Goal: Task Accomplishment & Management: Use online tool/utility

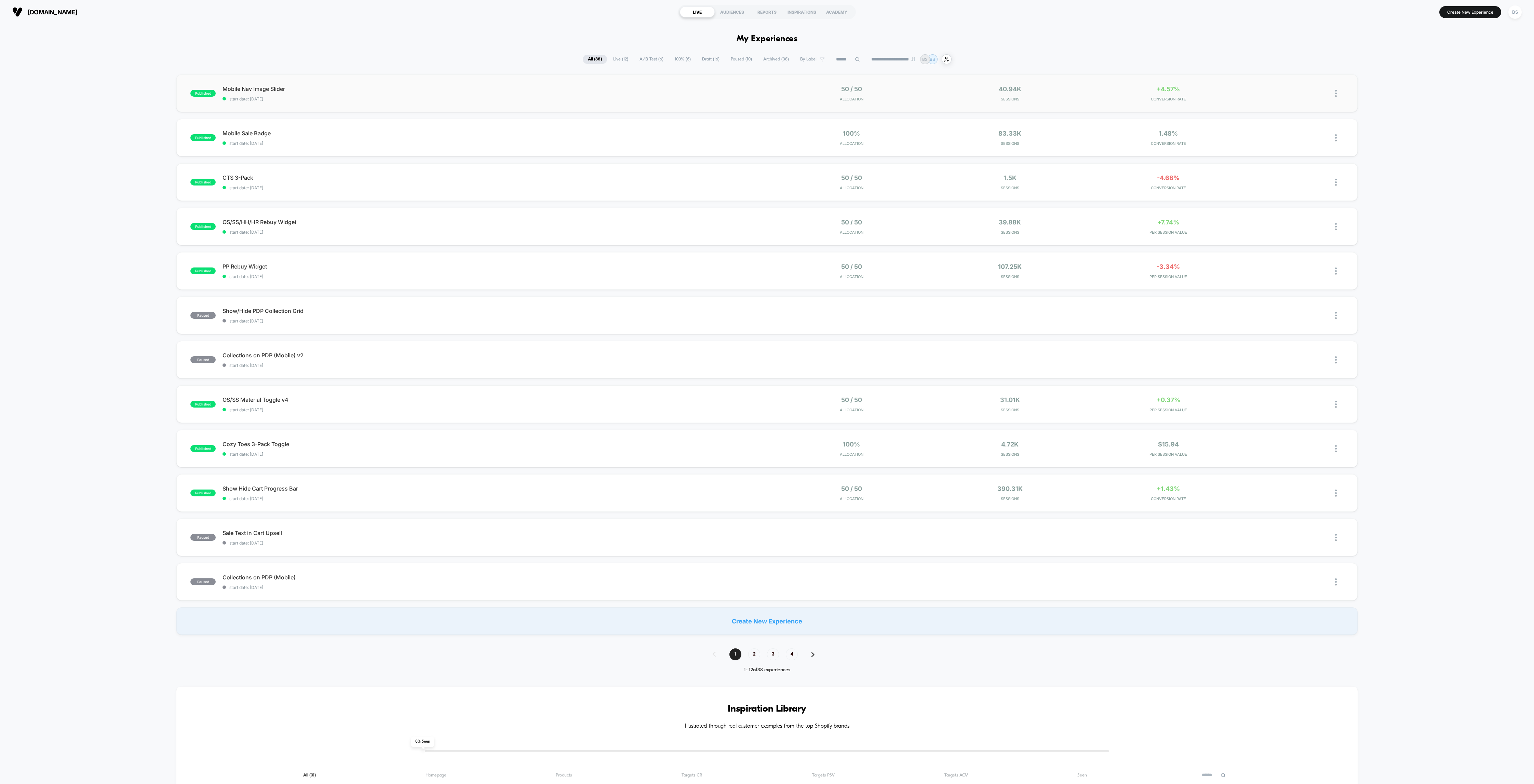
scroll to position [4, 0]
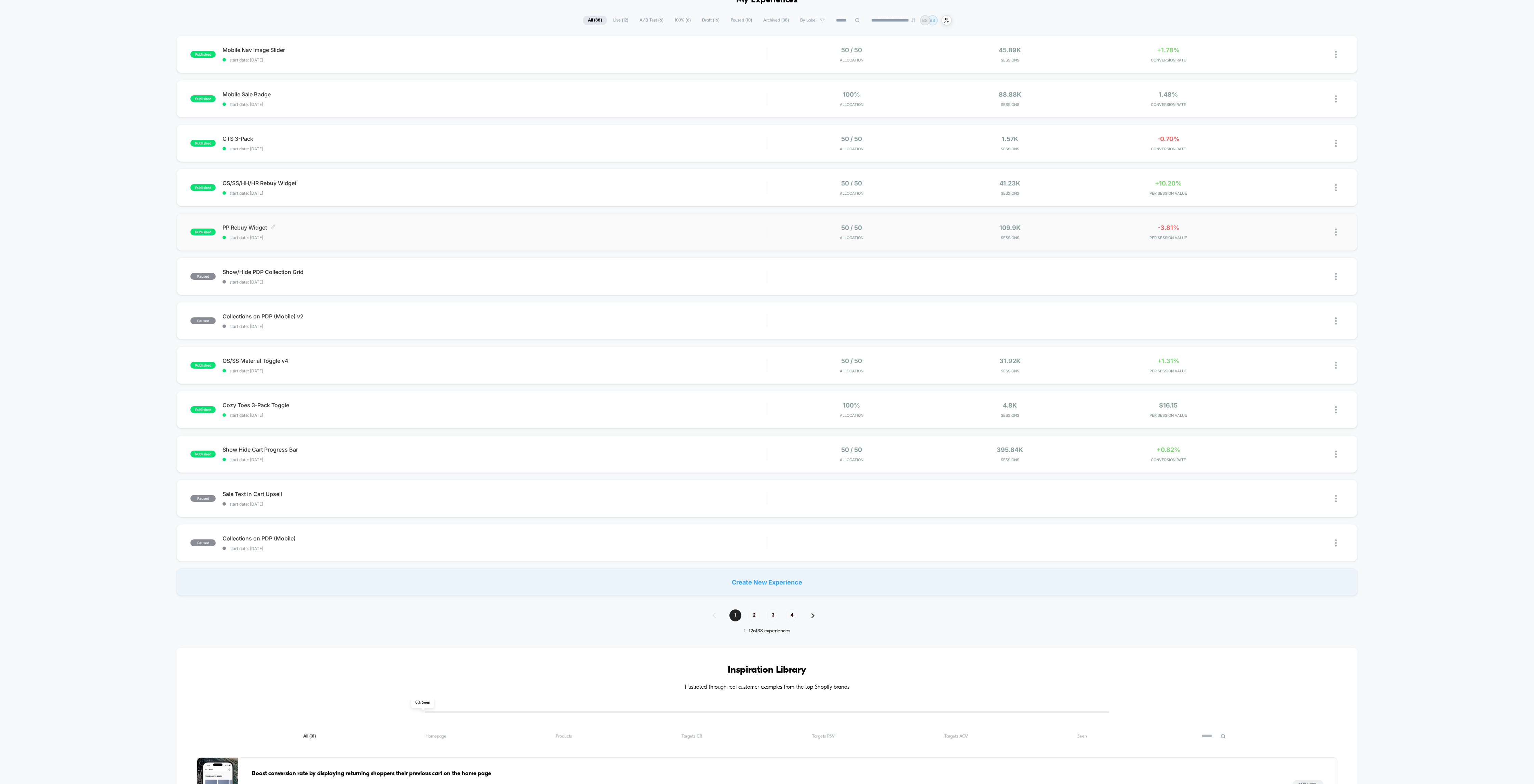
scroll to position [40, 0]
click at [697, 460] on span "start date: [DATE]" at bounding box center [495, 458] width 544 height 5
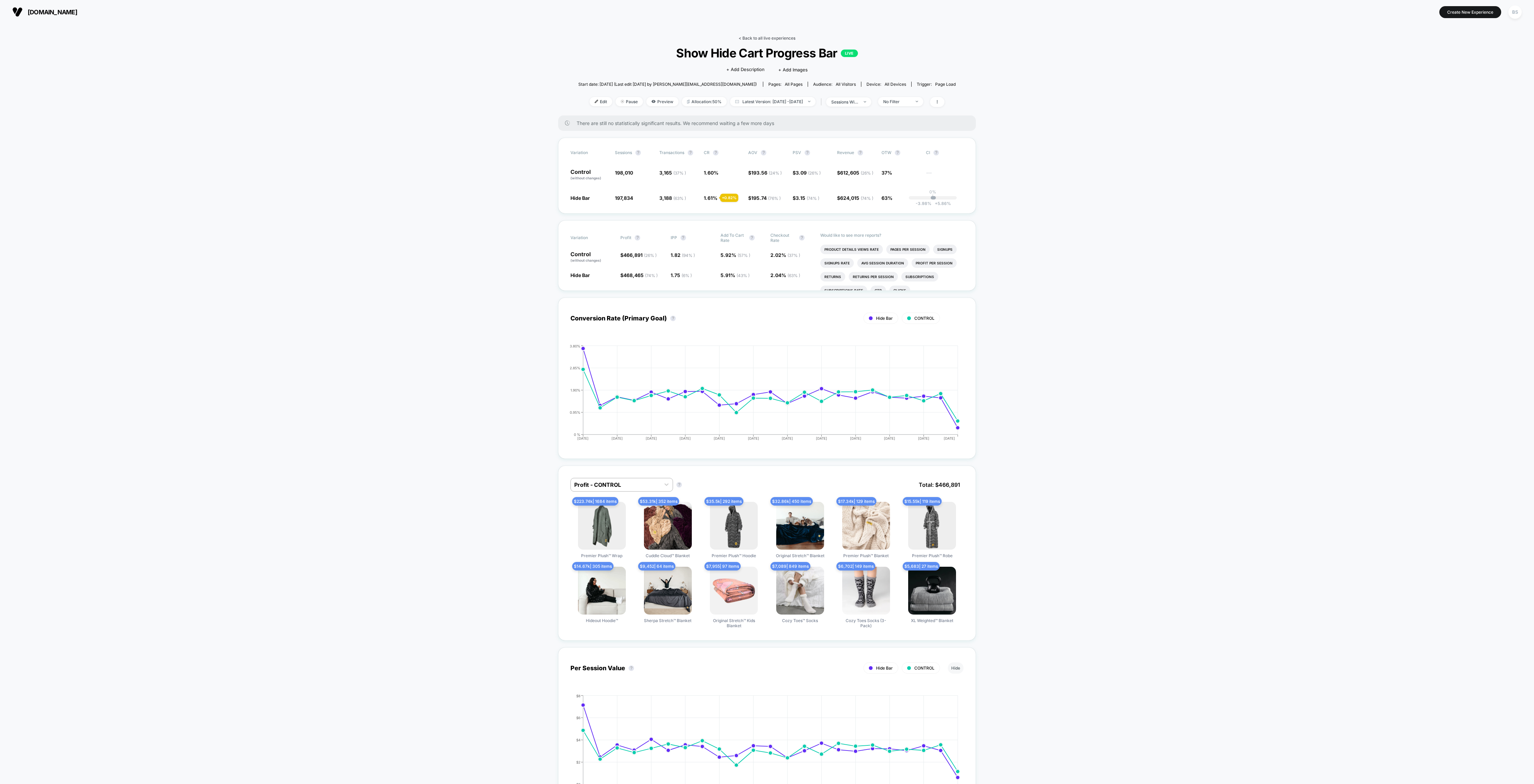
click at [745, 39] on link "< Back to all live experiences" at bounding box center [767, 38] width 57 height 5
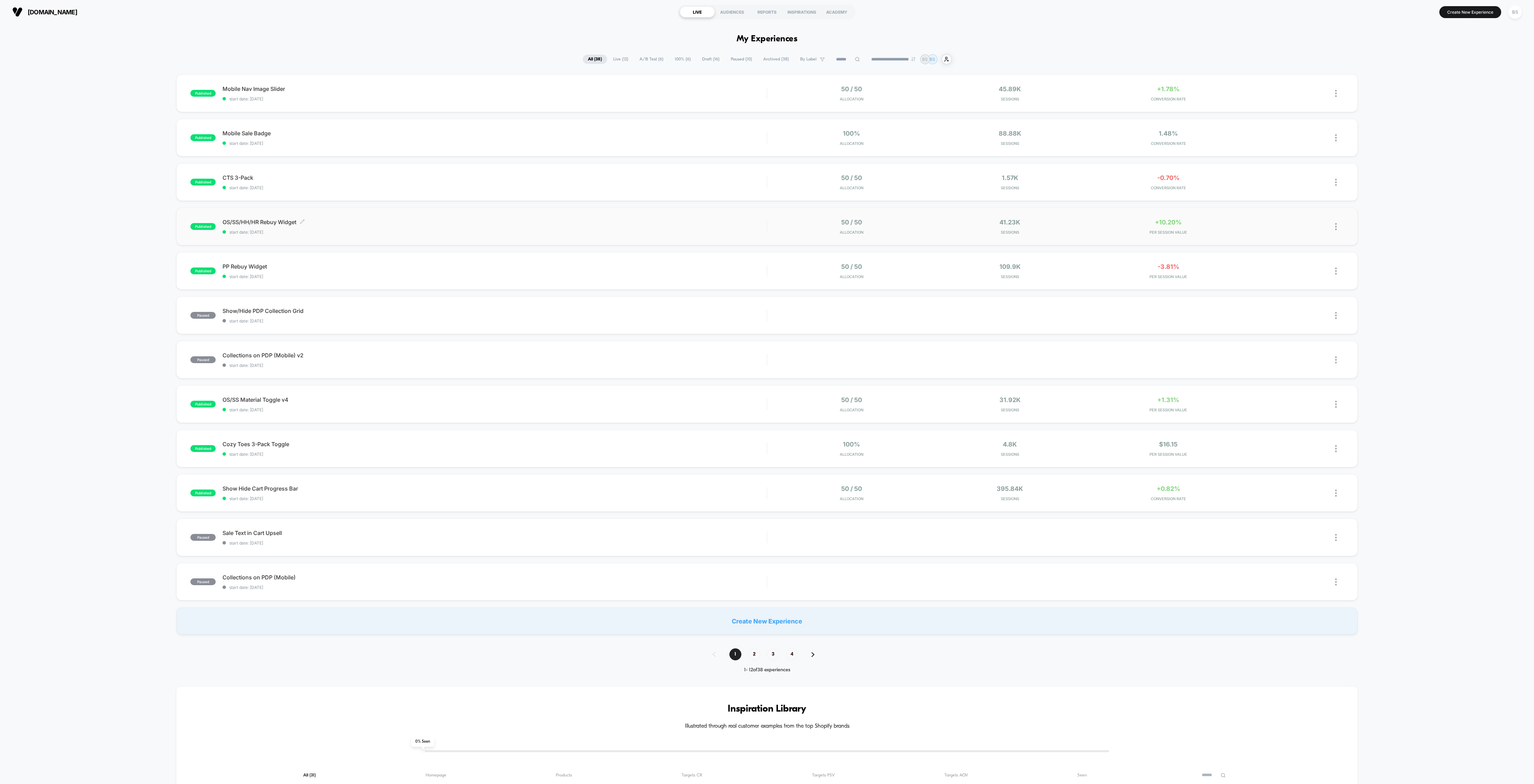
click at [663, 231] on span "start date: [DATE]" at bounding box center [495, 232] width 544 height 5
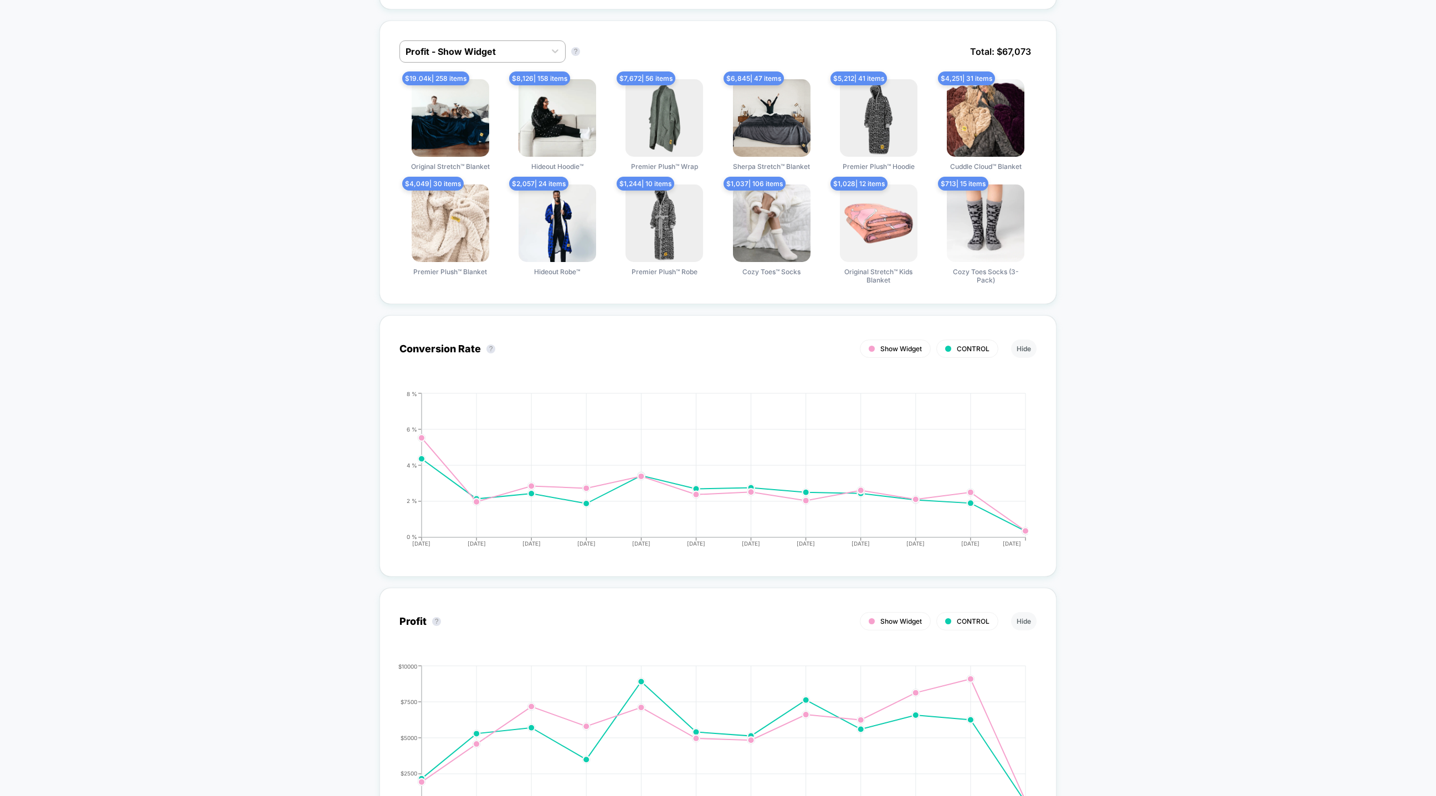
scroll to position [515, 0]
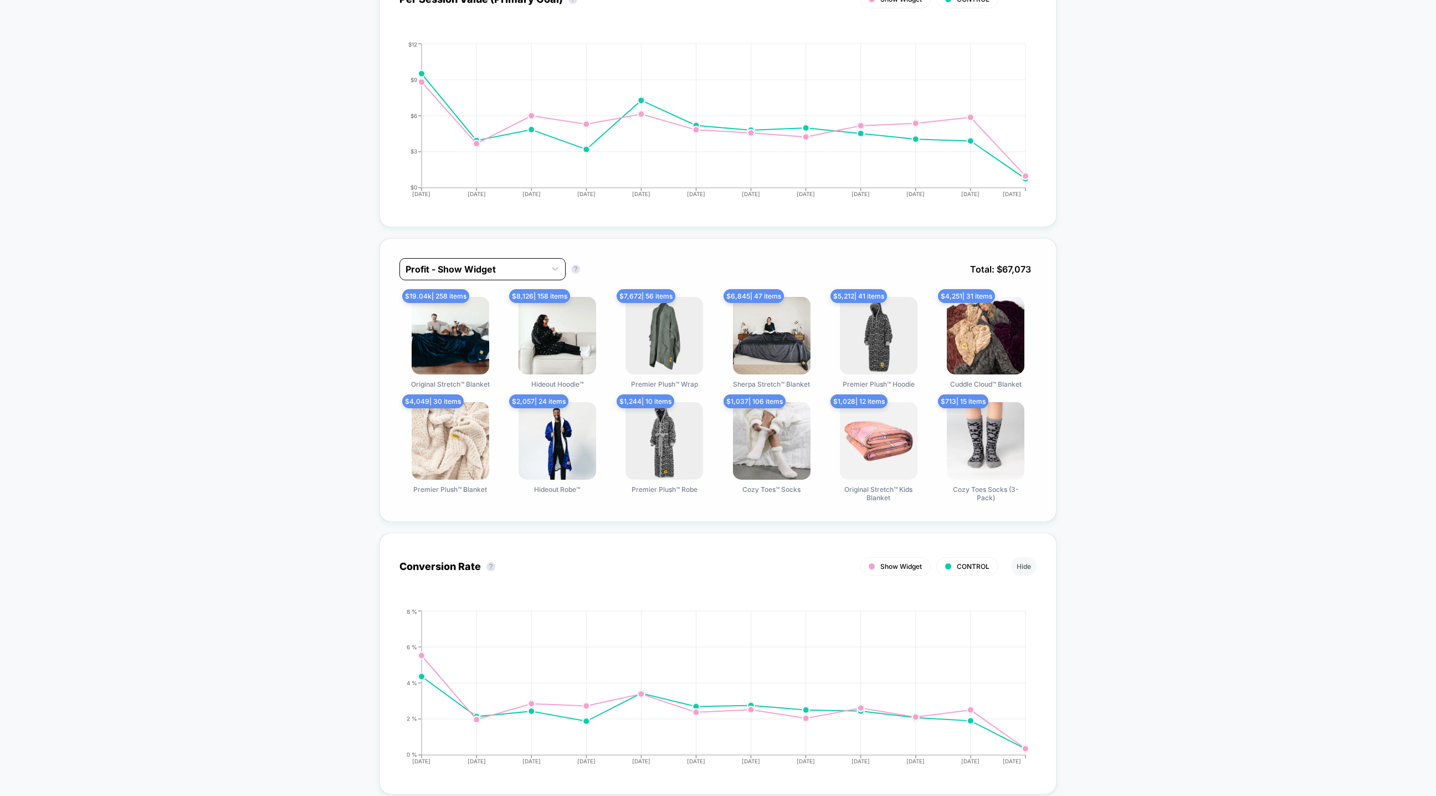
click at [437, 265] on div at bounding box center [472, 269] width 134 height 13
click at [440, 319] on div "Profit - CONTROL" at bounding box center [482, 317] width 166 height 20
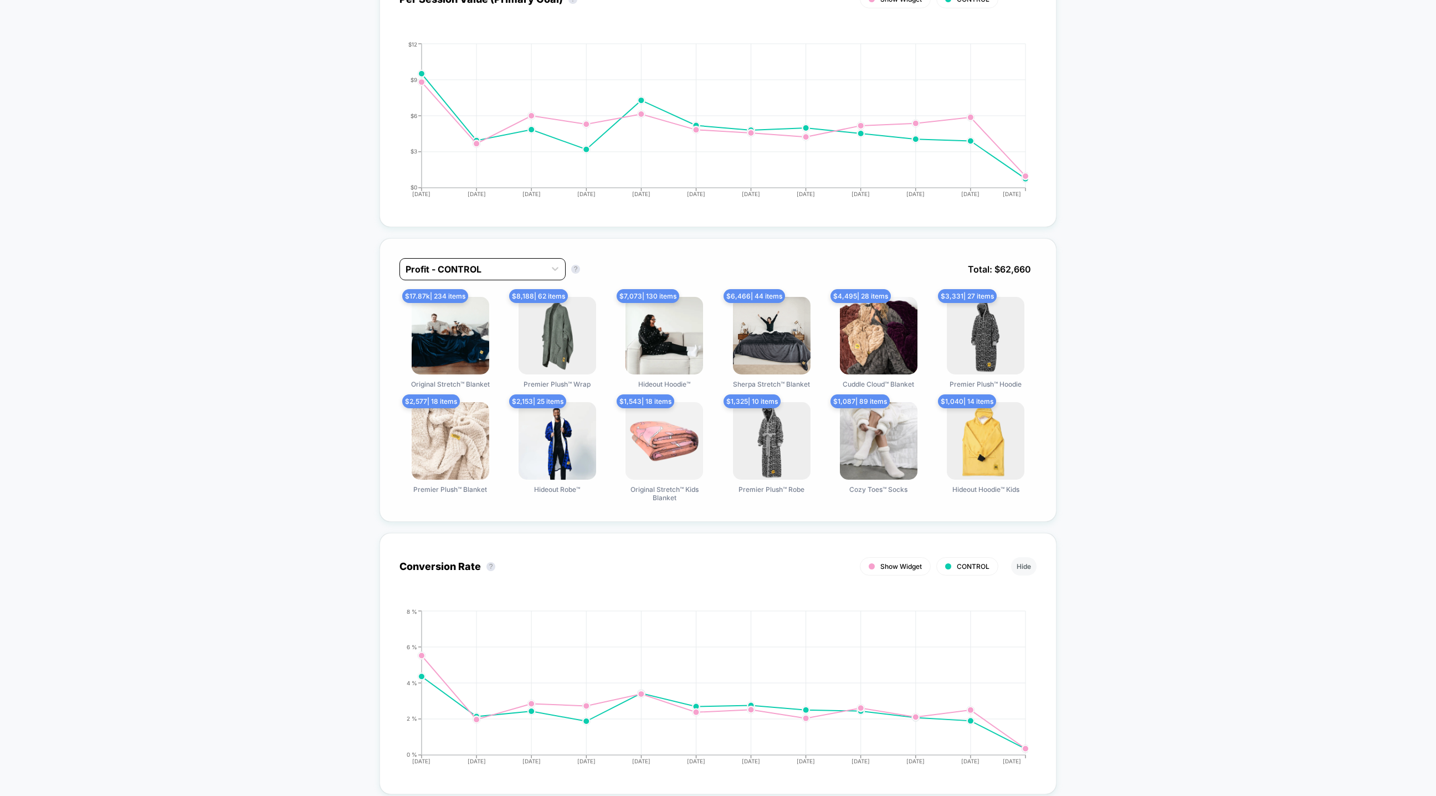
click at [446, 269] on div at bounding box center [472, 269] width 134 height 13
click at [447, 302] on div "Profit - Show Widget" at bounding box center [482, 297] width 166 height 20
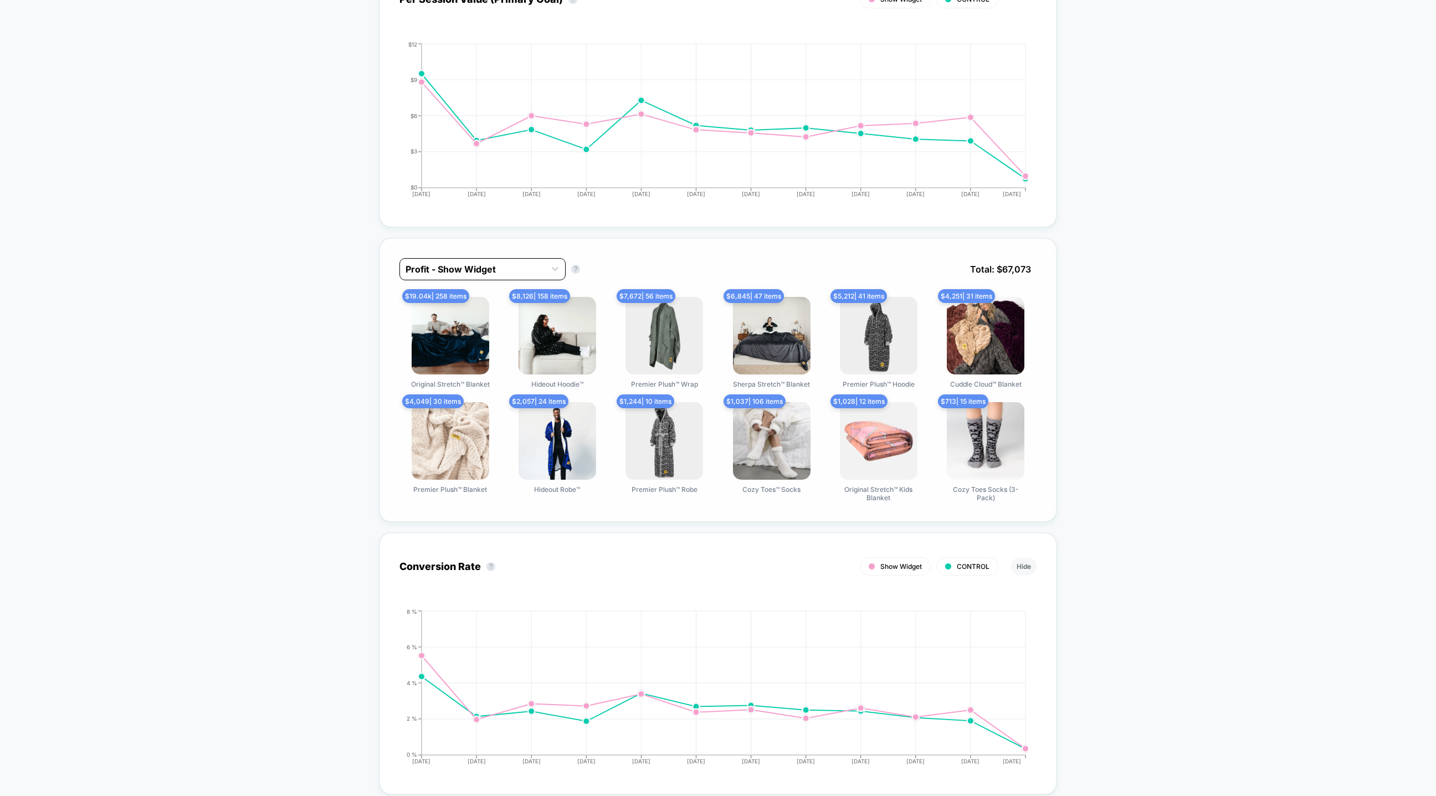
click at [454, 268] on div at bounding box center [472, 269] width 134 height 13
click at [453, 313] on div "Profit - CONTROL" at bounding box center [482, 317] width 166 height 20
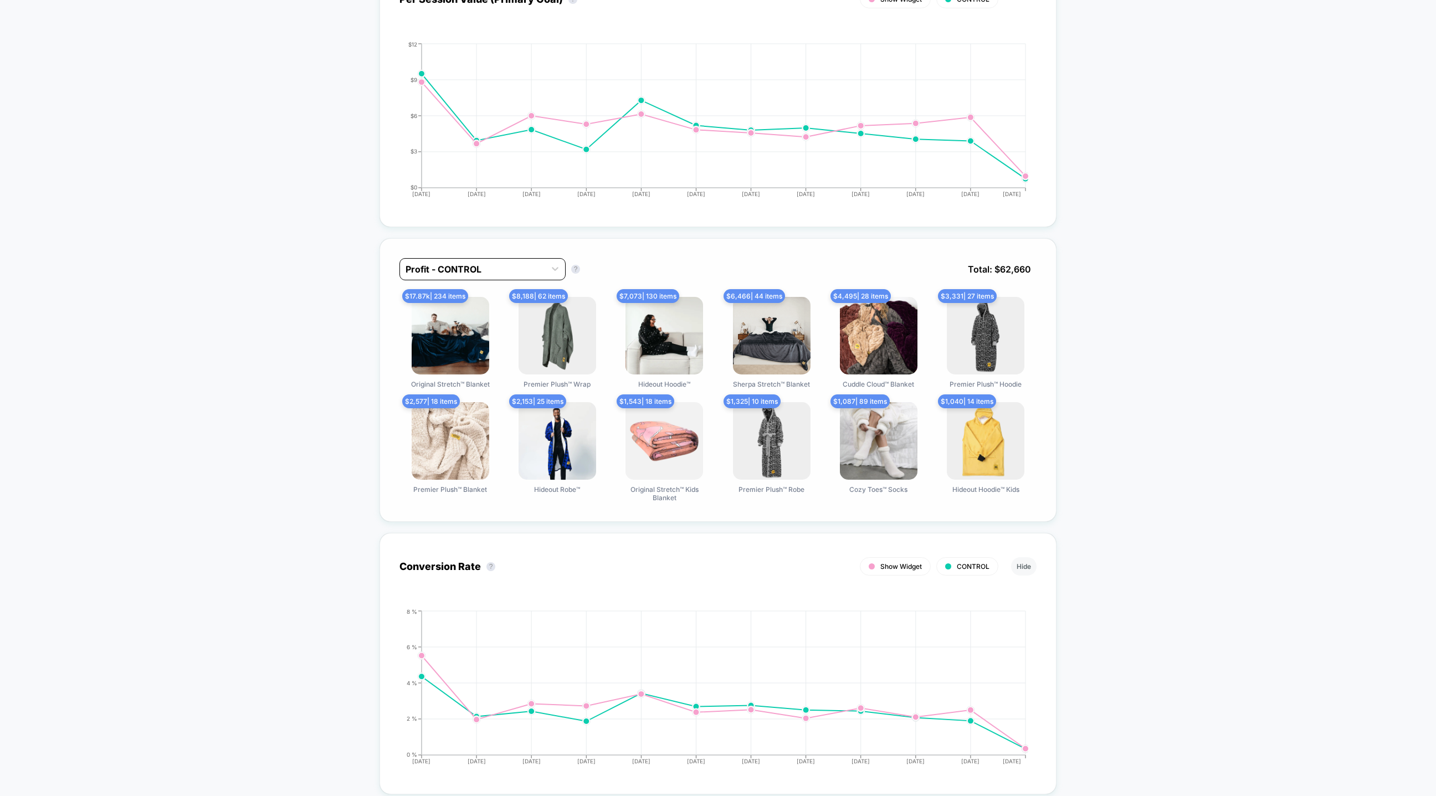
click at [450, 273] on div at bounding box center [472, 269] width 134 height 13
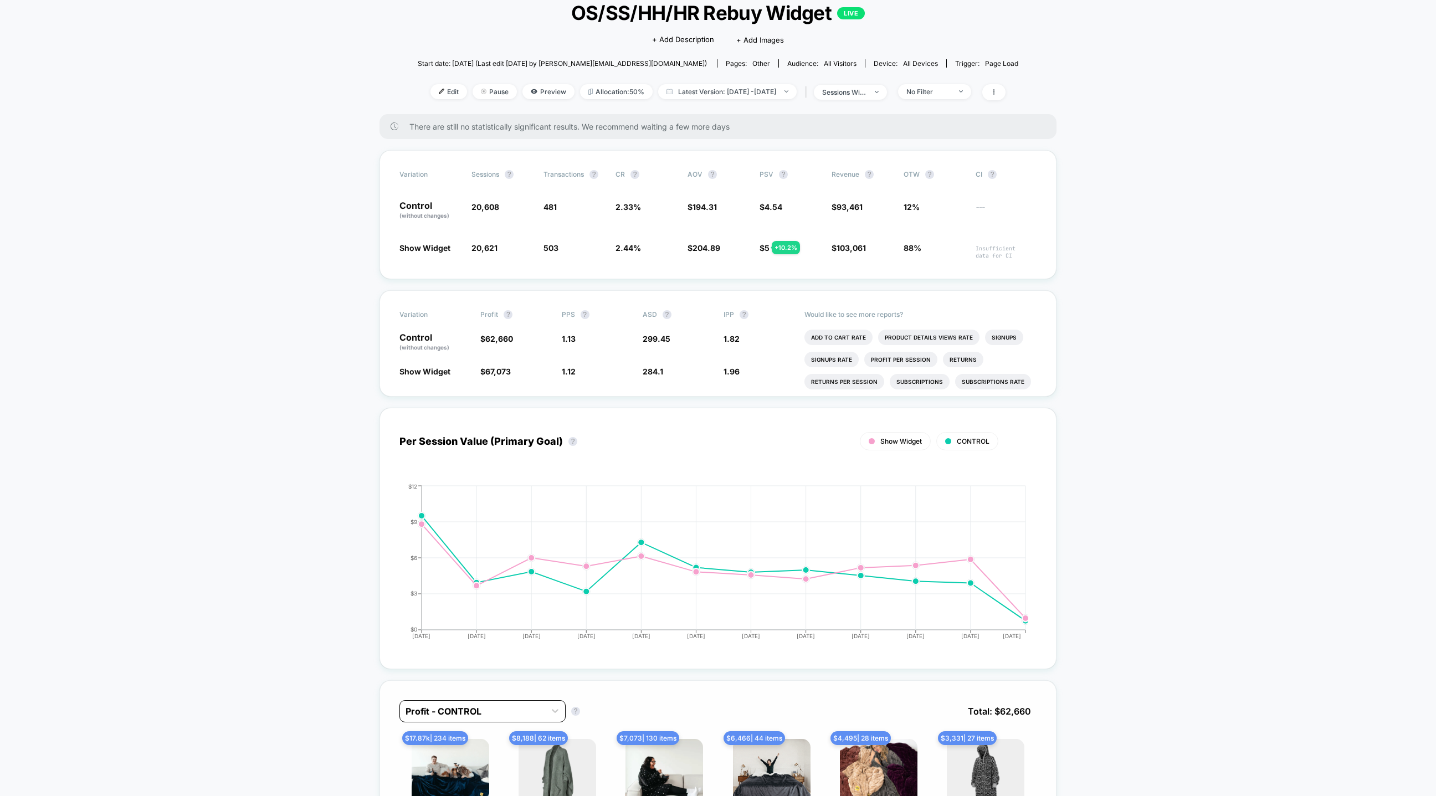
scroll to position [0, 0]
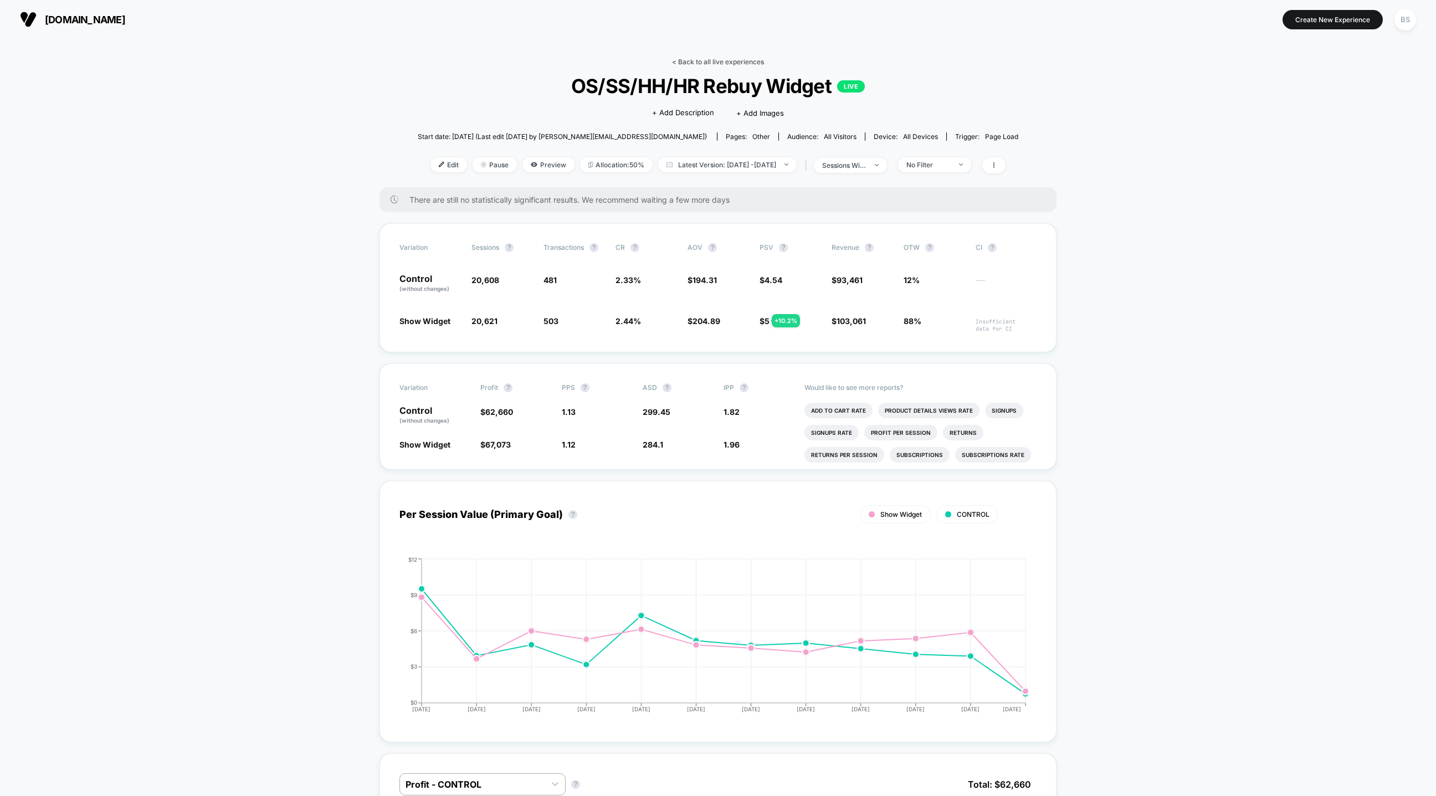
click at [682, 60] on link "< Back to all live experiences" at bounding box center [718, 62] width 92 height 8
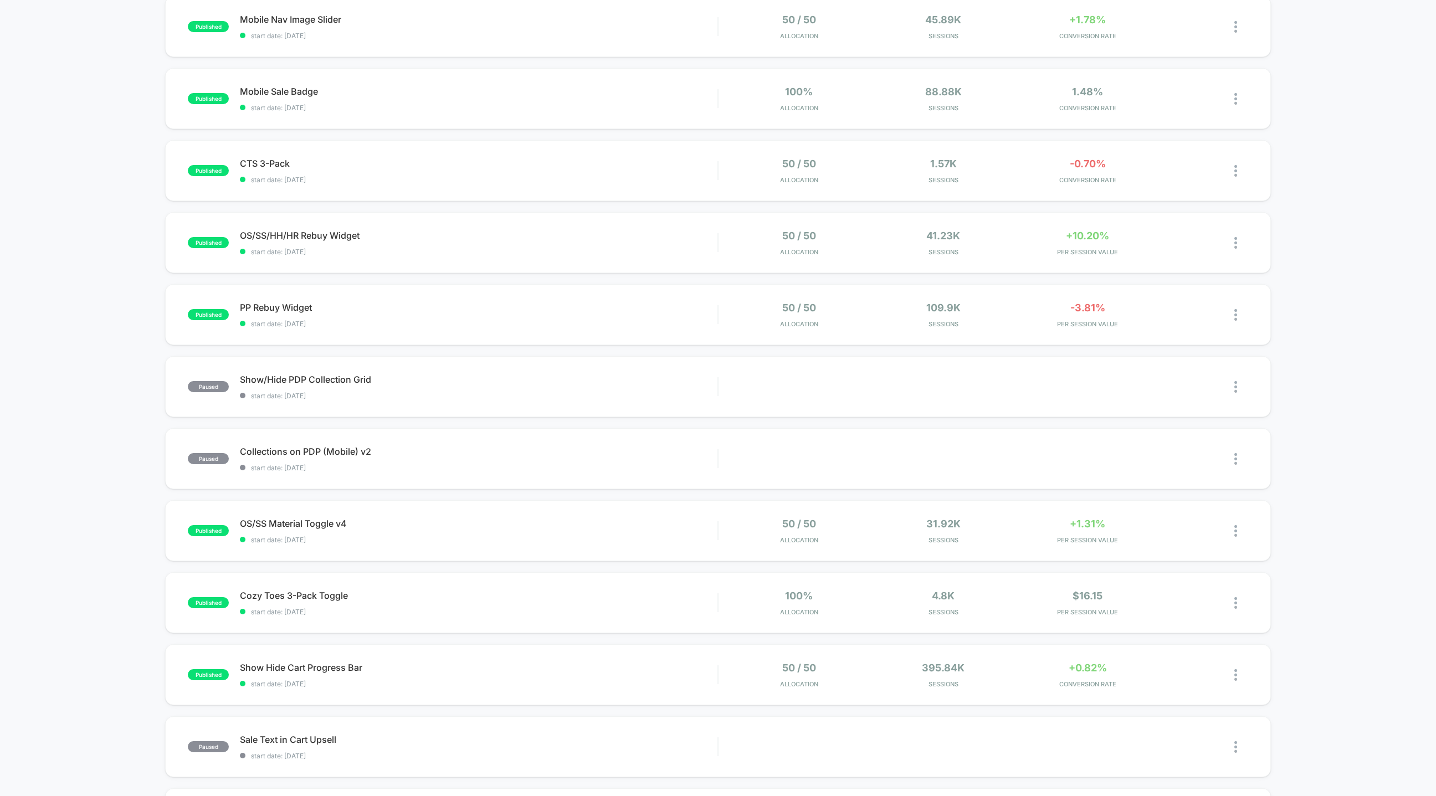
scroll to position [156, 0]
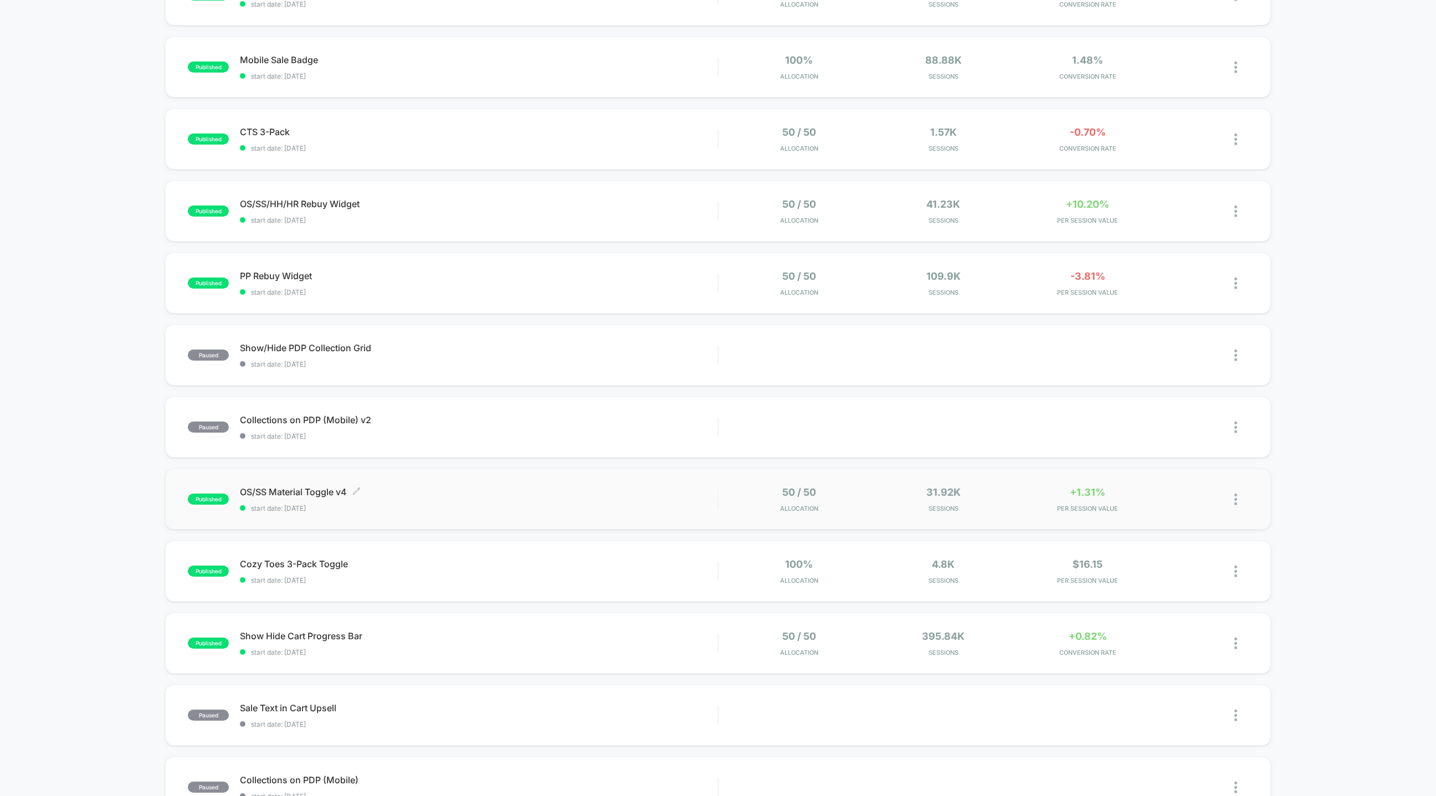
click at [491, 499] on div "OS/SS Material Toggle v4 Click to edit experience details Click to edit experie…" at bounding box center [479, 499] width 478 height 26
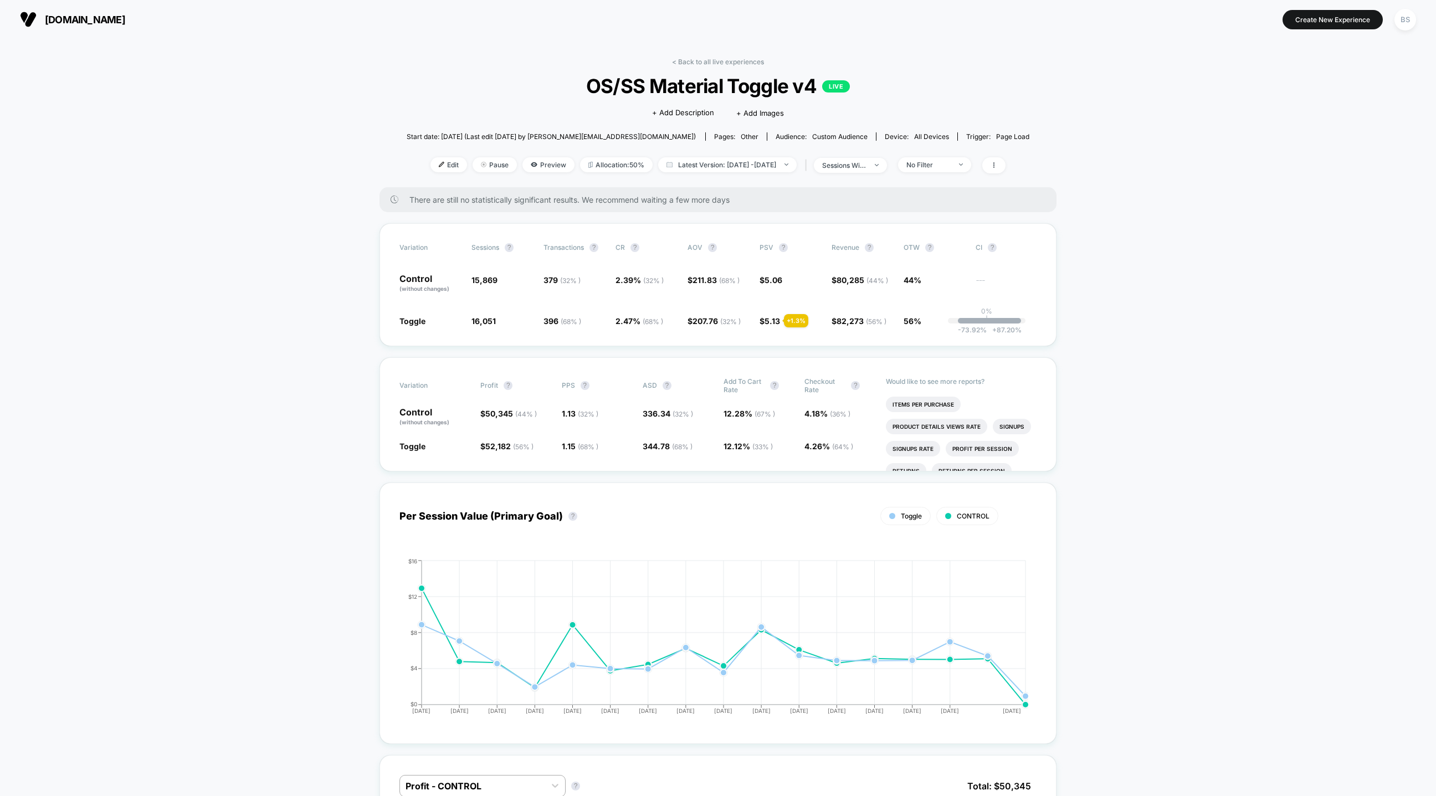
click at [685, 65] on link "< Back to all live experiences" at bounding box center [718, 62] width 92 height 8
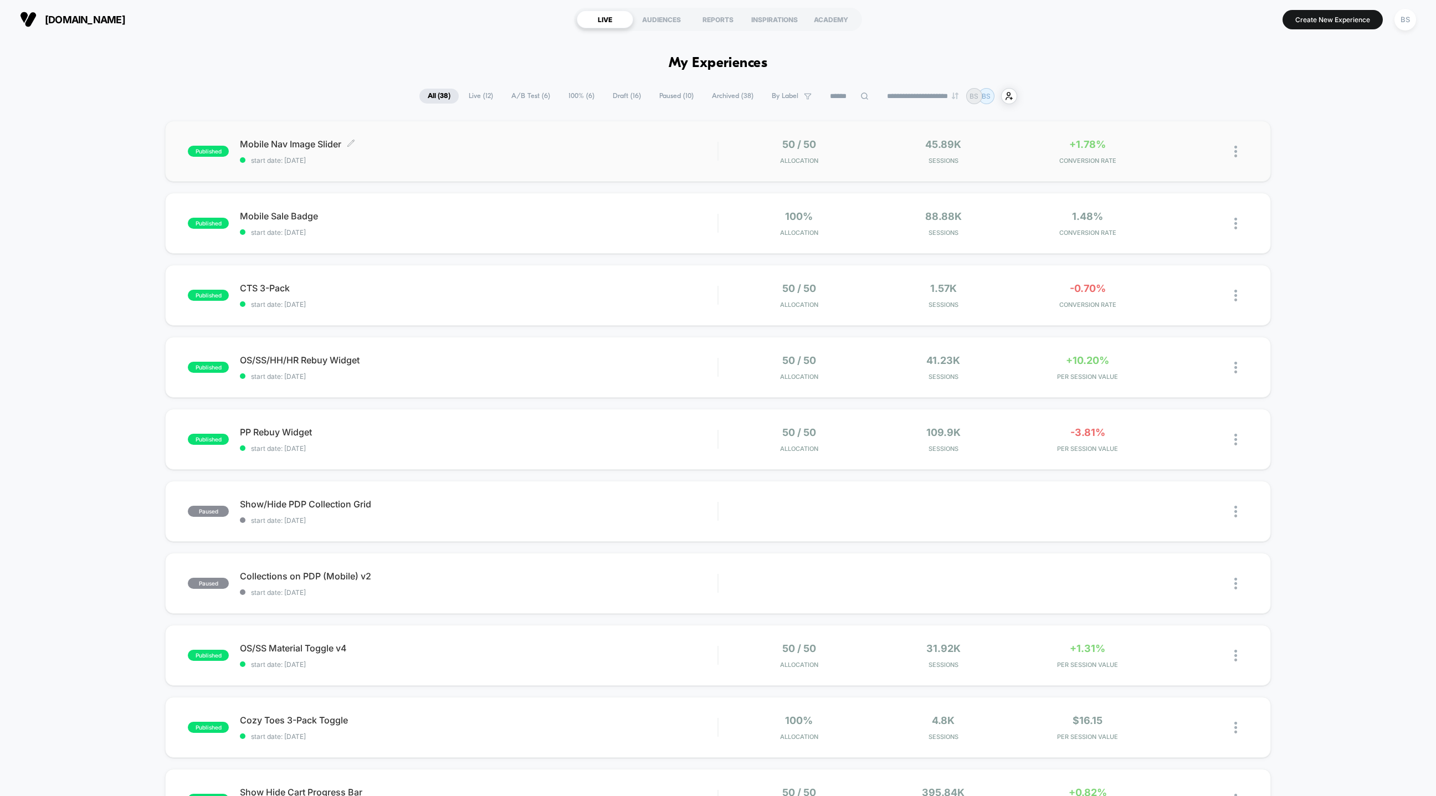
click at [623, 141] on span "Mobile Nav Image Slider Click to edit experience details" at bounding box center [479, 143] width 478 height 11
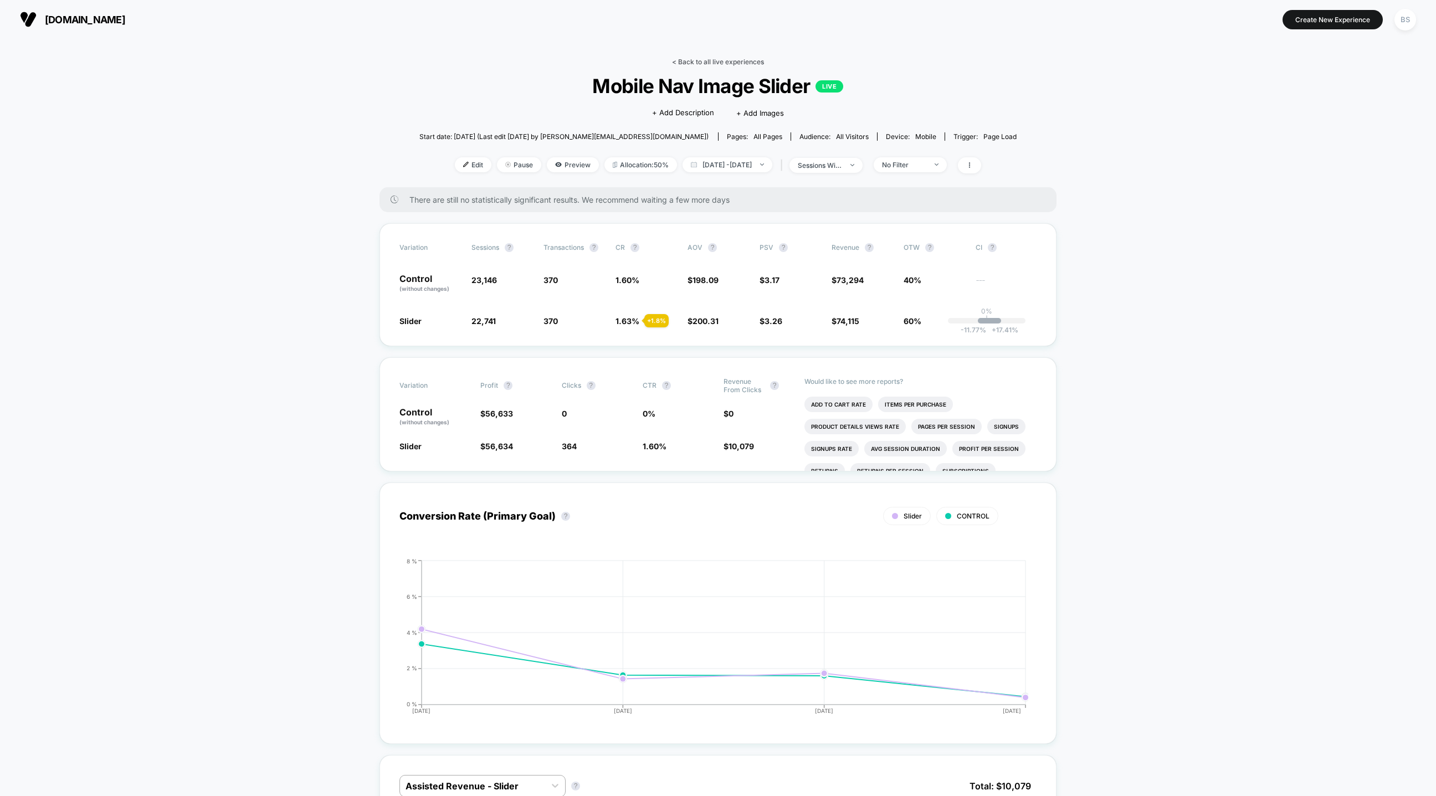
click at [675, 65] on link "< Back to all live experiences" at bounding box center [718, 62] width 92 height 8
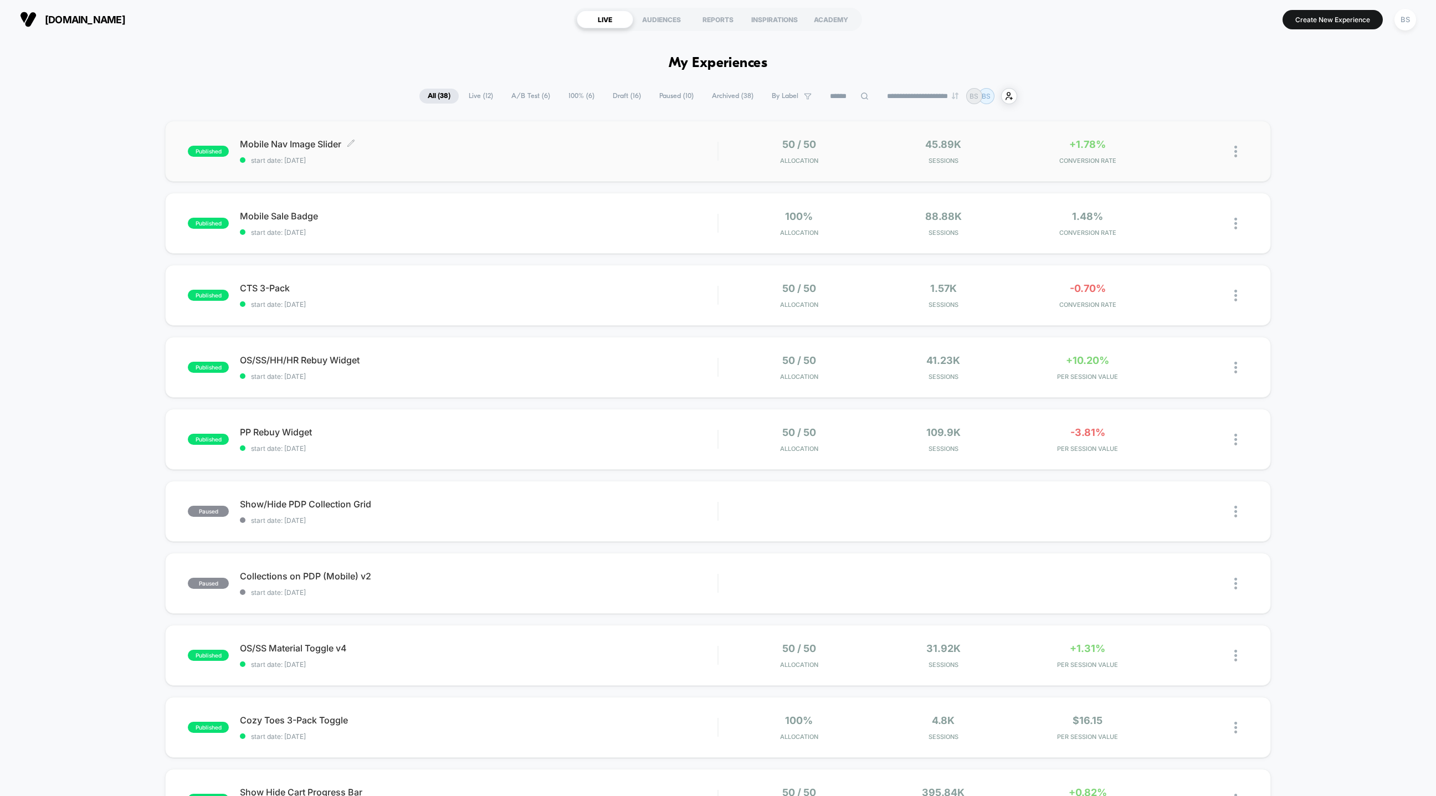
click at [694, 156] on span "start date: [DATE]" at bounding box center [479, 160] width 478 height 8
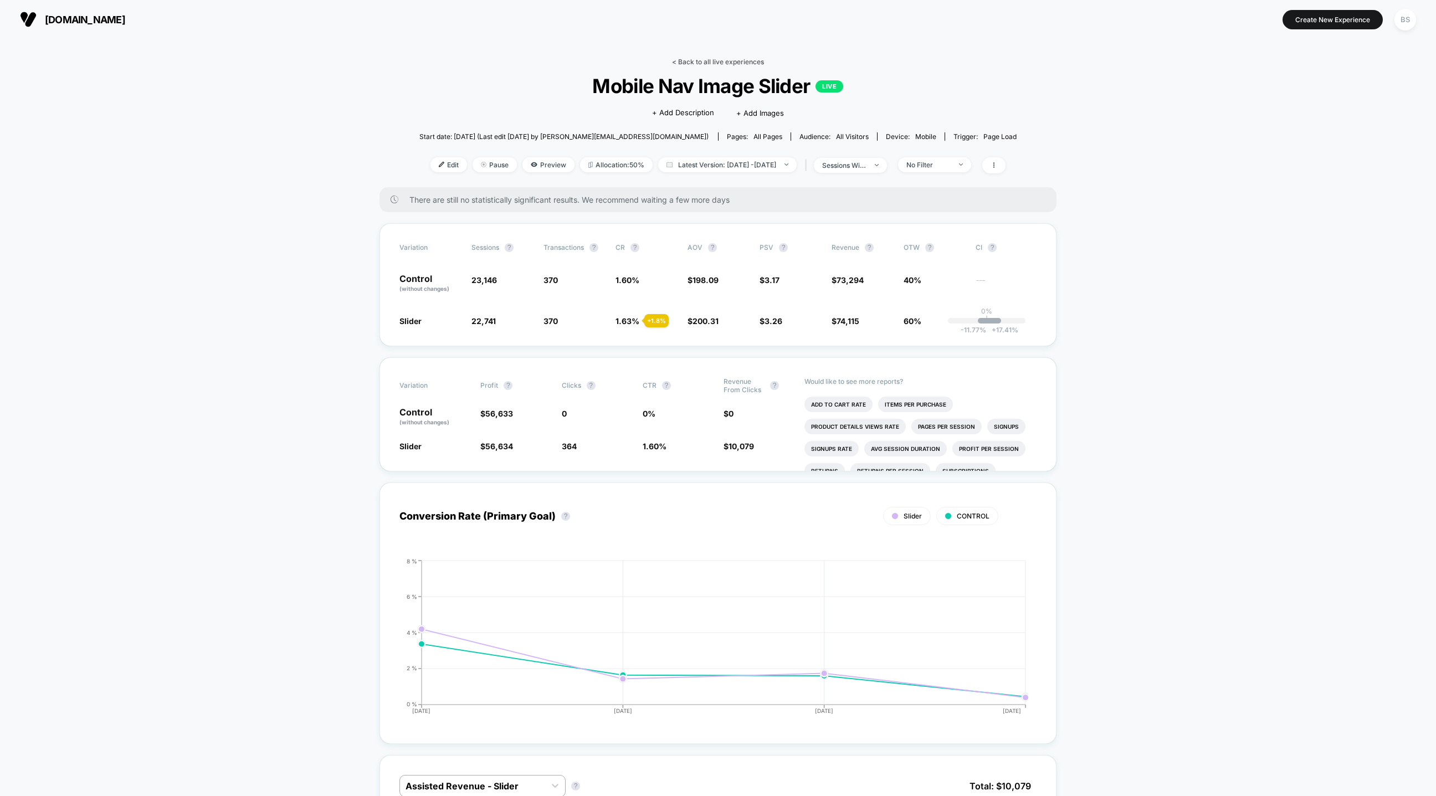
click at [680, 62] on link "< Back to all live experiences" at bounding box center [718, 62] width 92 height 8
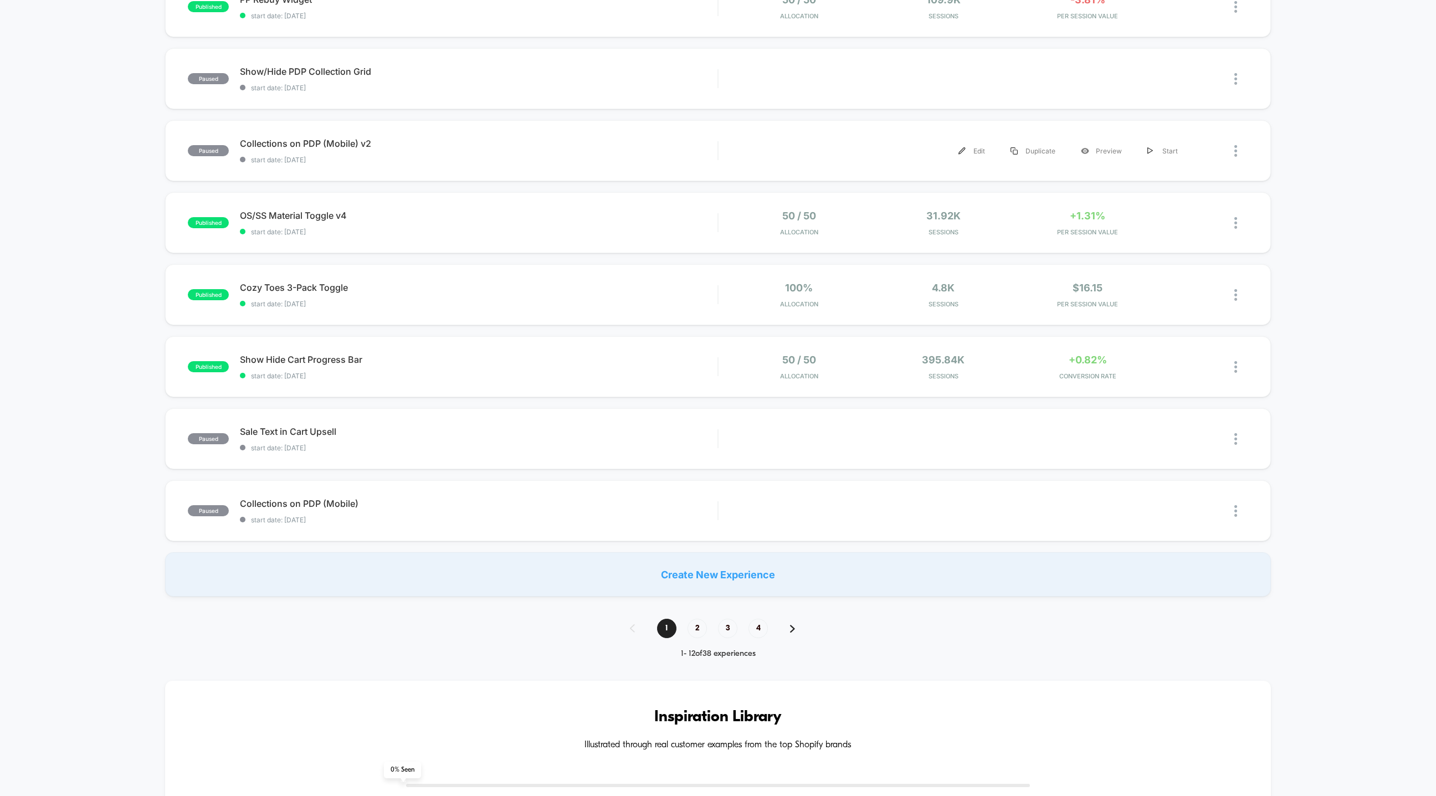
scroll to position [484, 0]
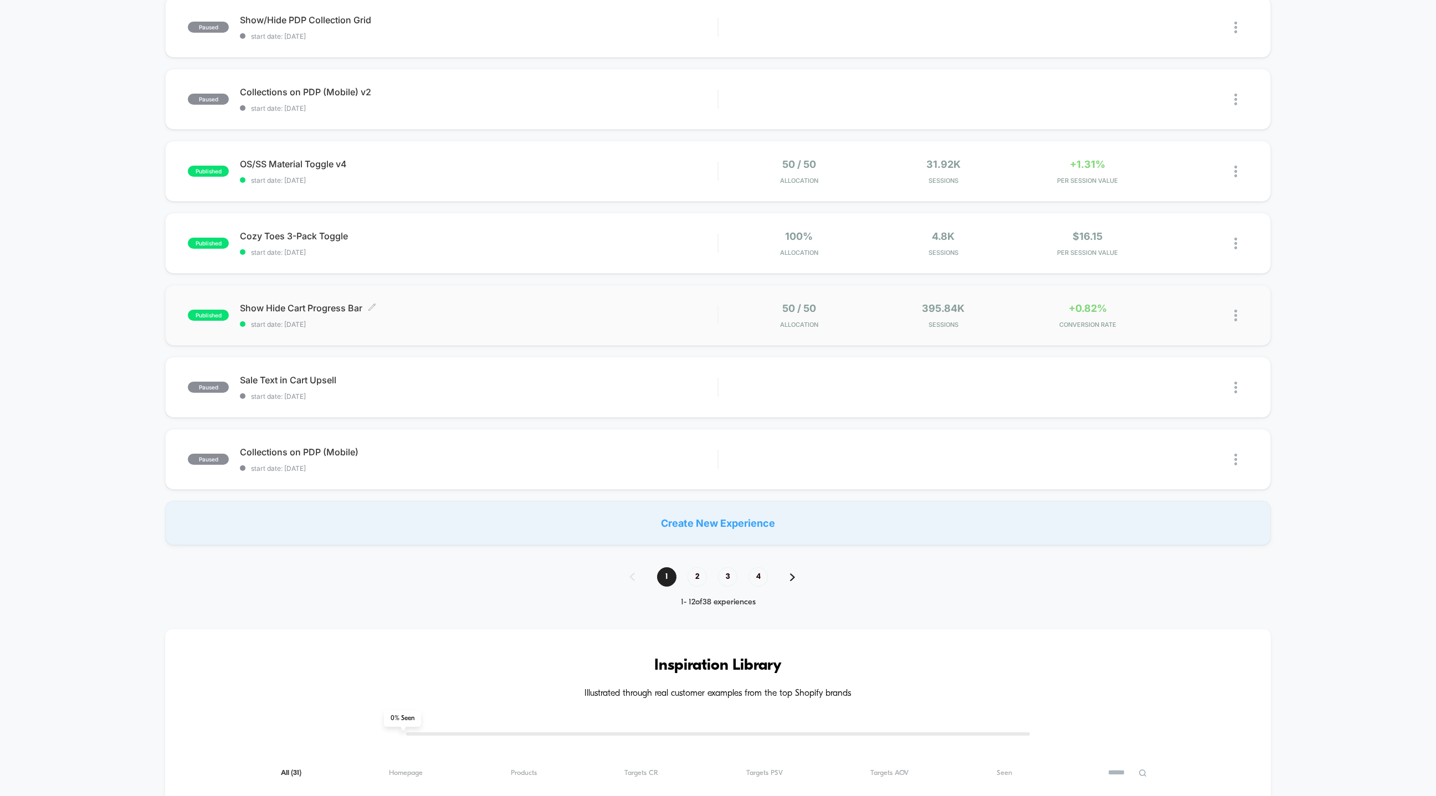
click at [705, 317] on div "Show Hide Cart Progress Bar Click to edit experience details Click to edit expe…" at bounding box center [479, 315] width 478 height 26
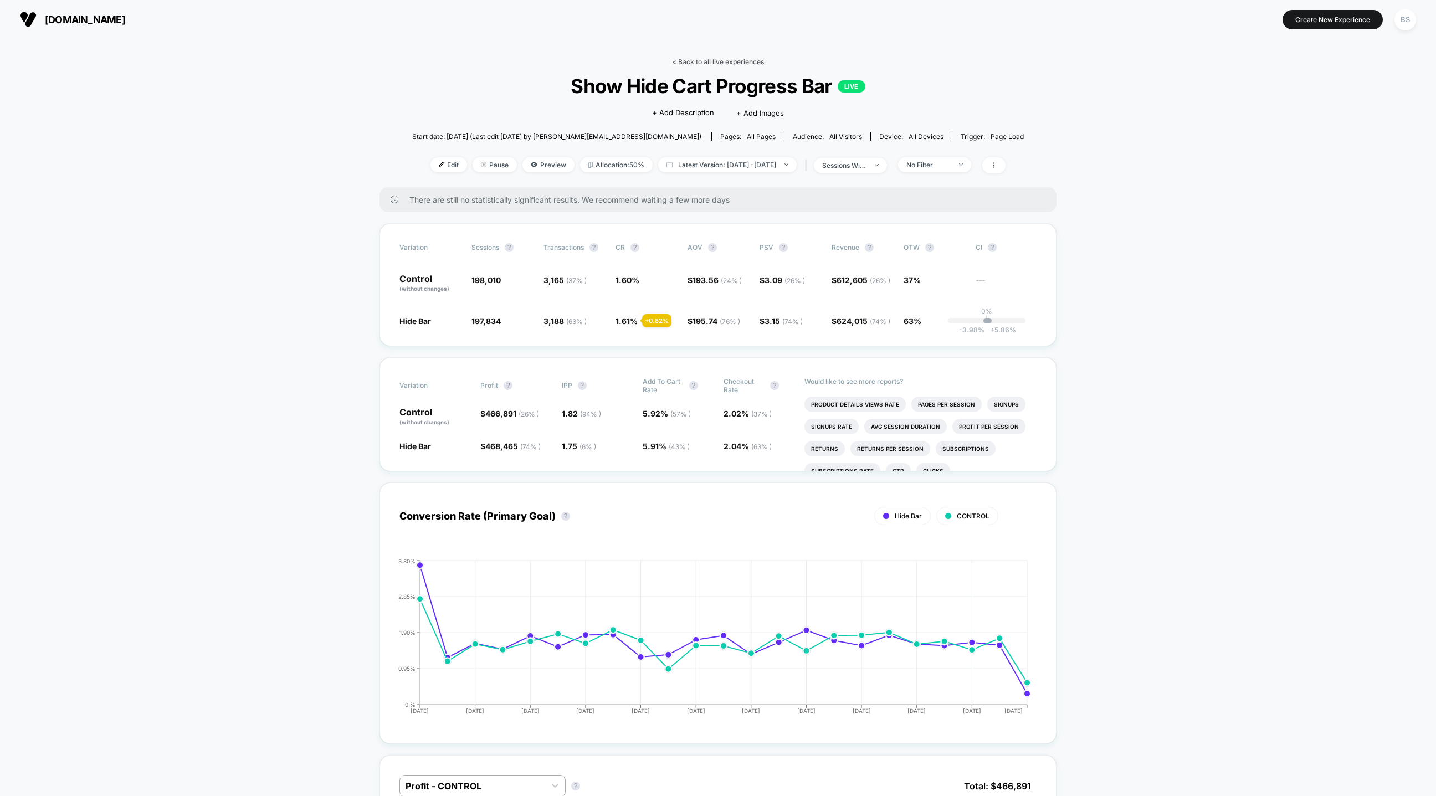
click at [707, 65] on link "< Back to all live experiences" at bounding box center [718, 62] width 92 height 8
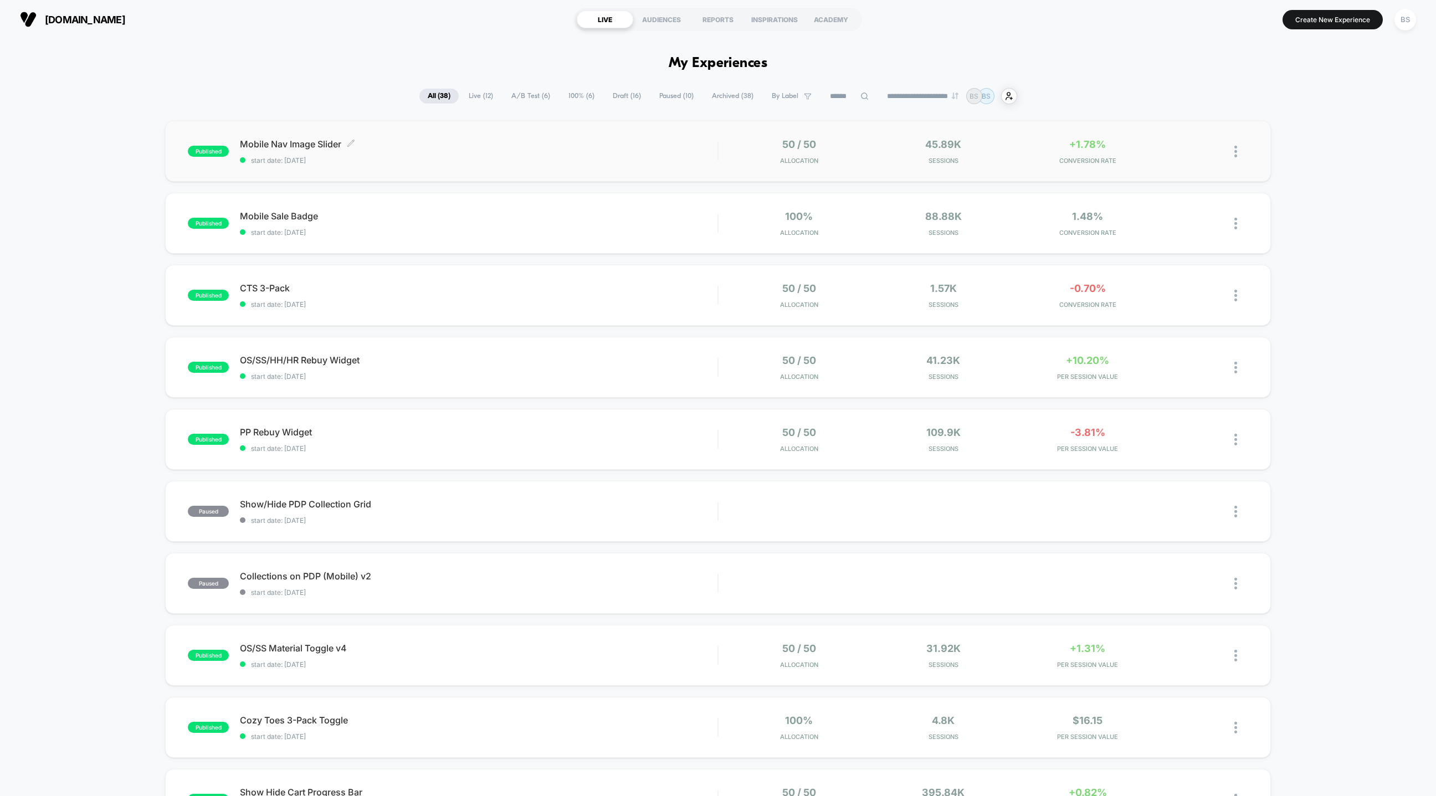
click at [619, 162] on span "start date: [DATE]" at bounding box center [479, 160] width 478 height 8
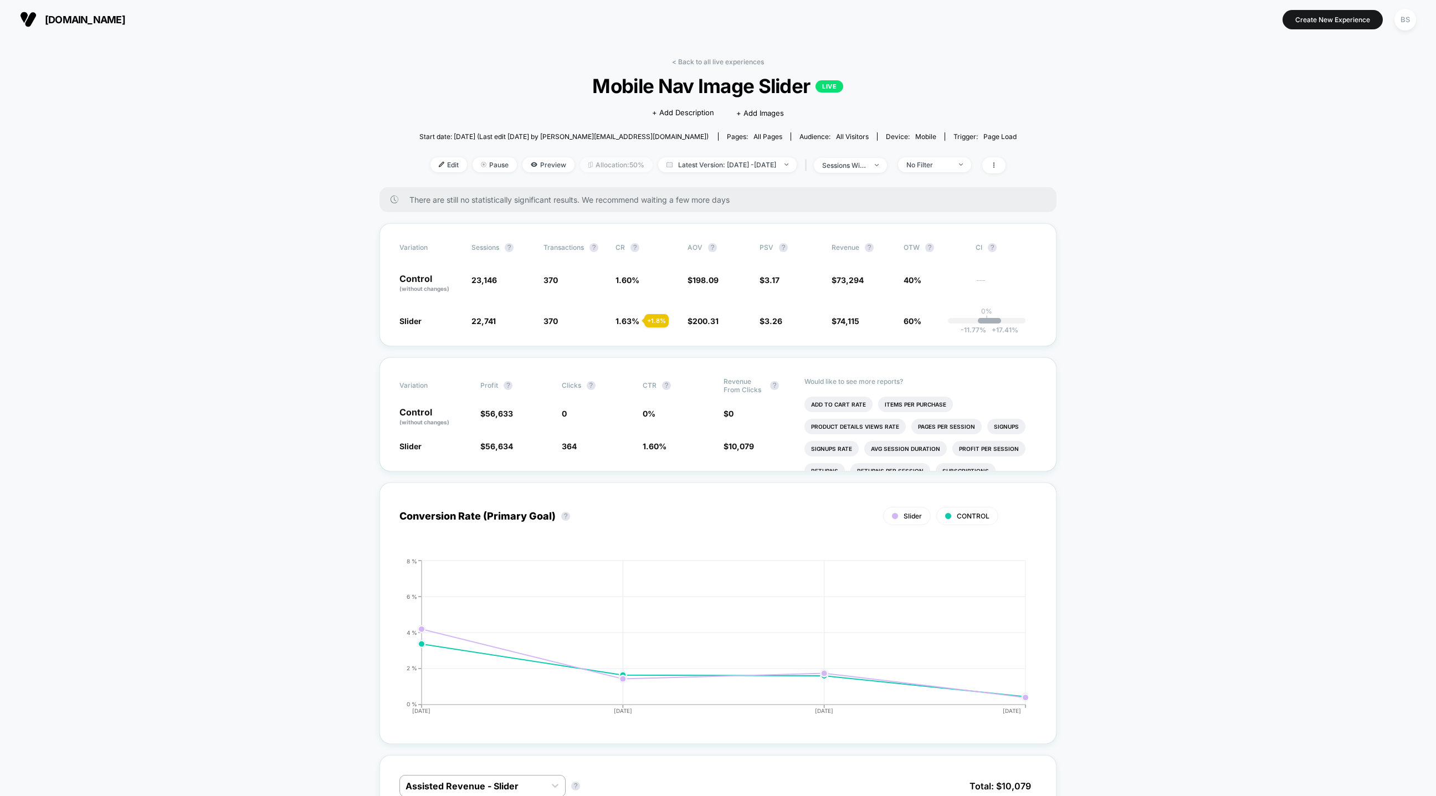
scroll to position [55, 0]
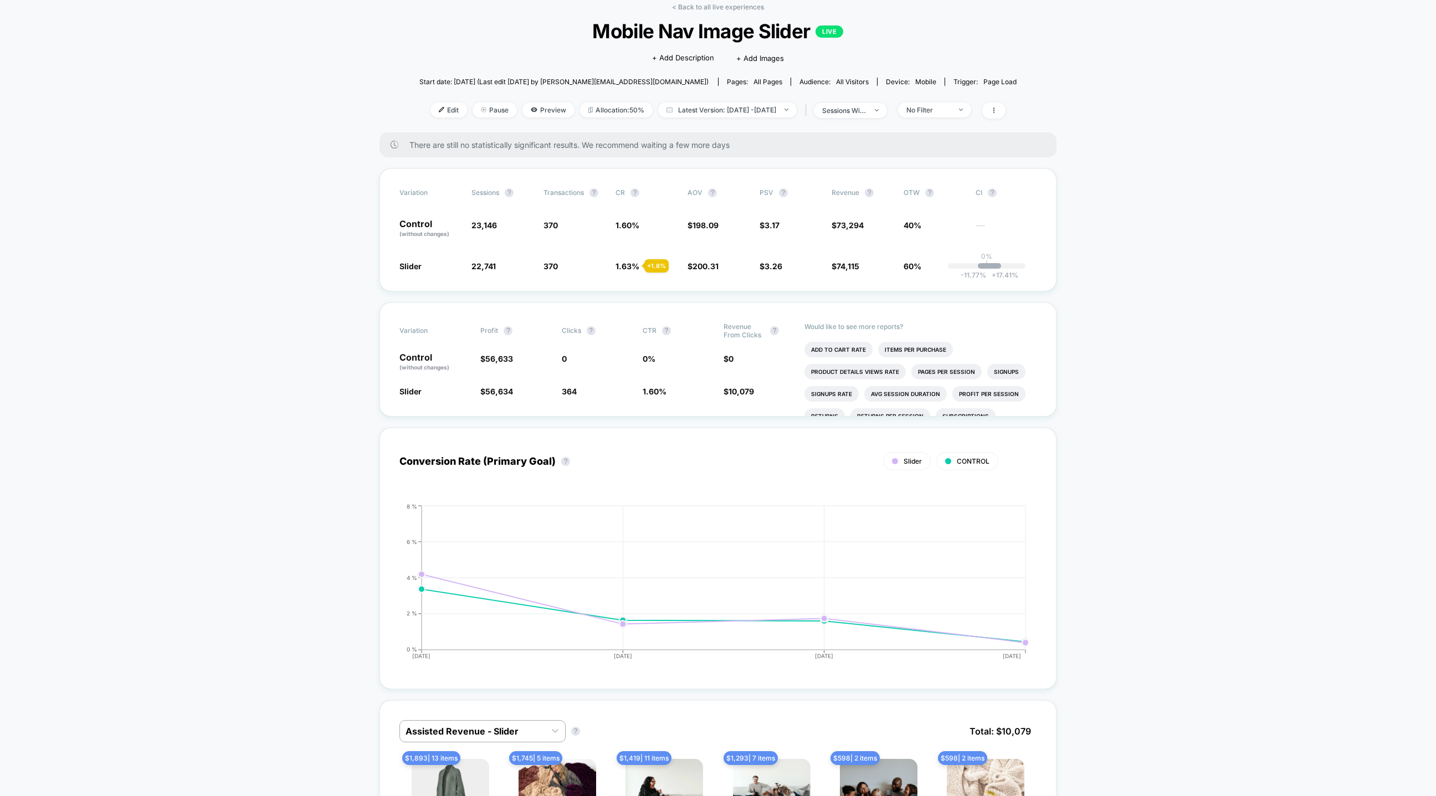
click at [679, 8] on link "< Back to all live experiences" at bounding box center [718, 7] width 92 height 8
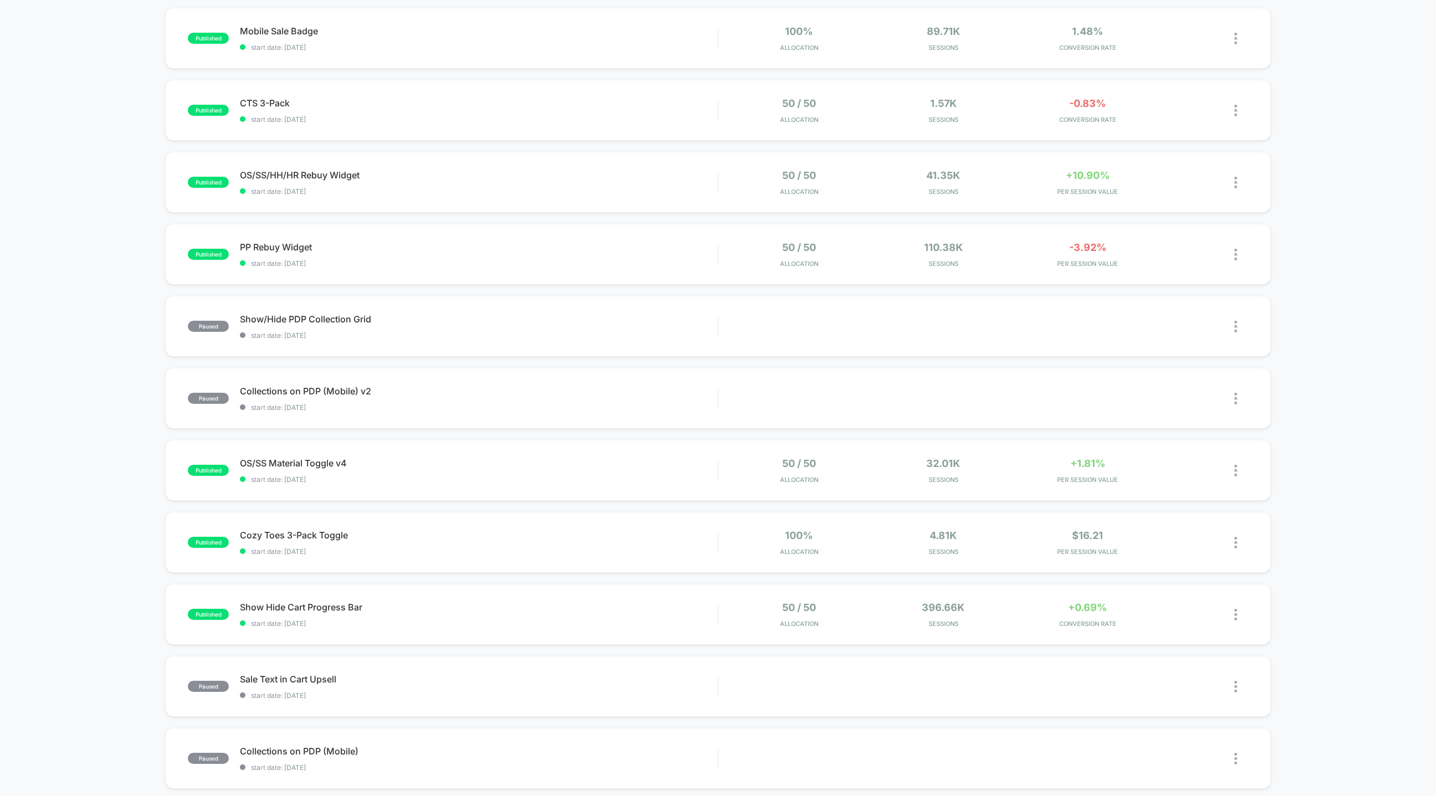
scroll to position [193, 0]
